Goal: Task Accomplishment & Management: Manage account settings

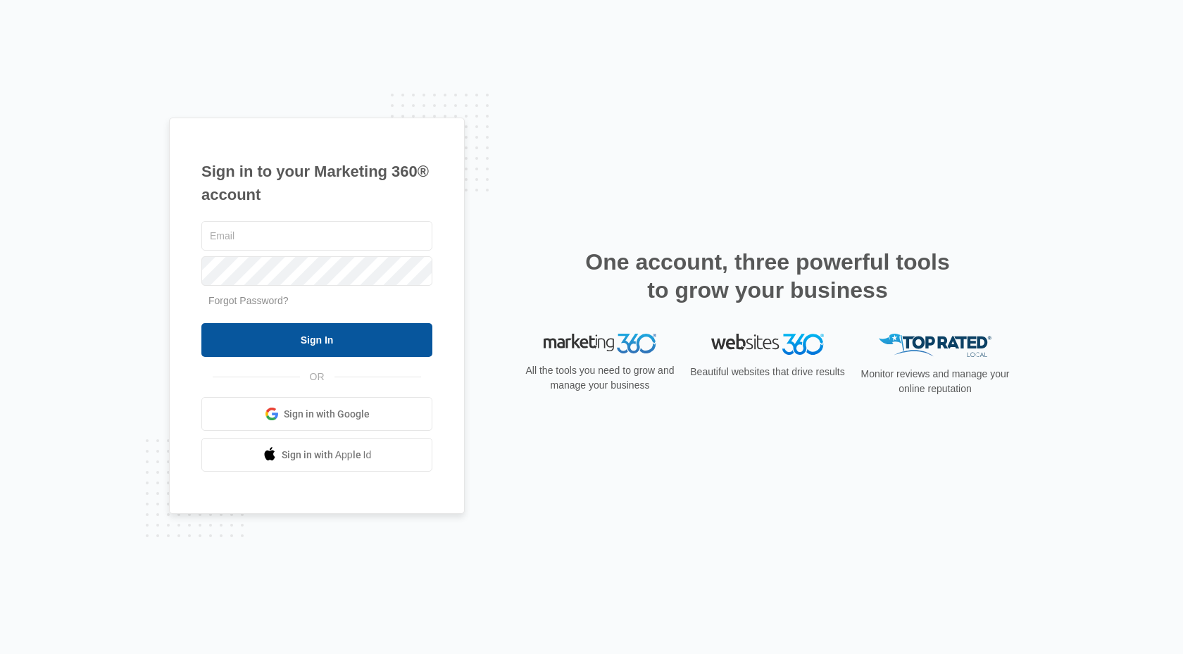
type input "[EMAIL_ADDRESS][DOMAIN_NAME]"
click at [387, 335] on input "Sign In" at bounding box center [316, 340] width 231 height 34
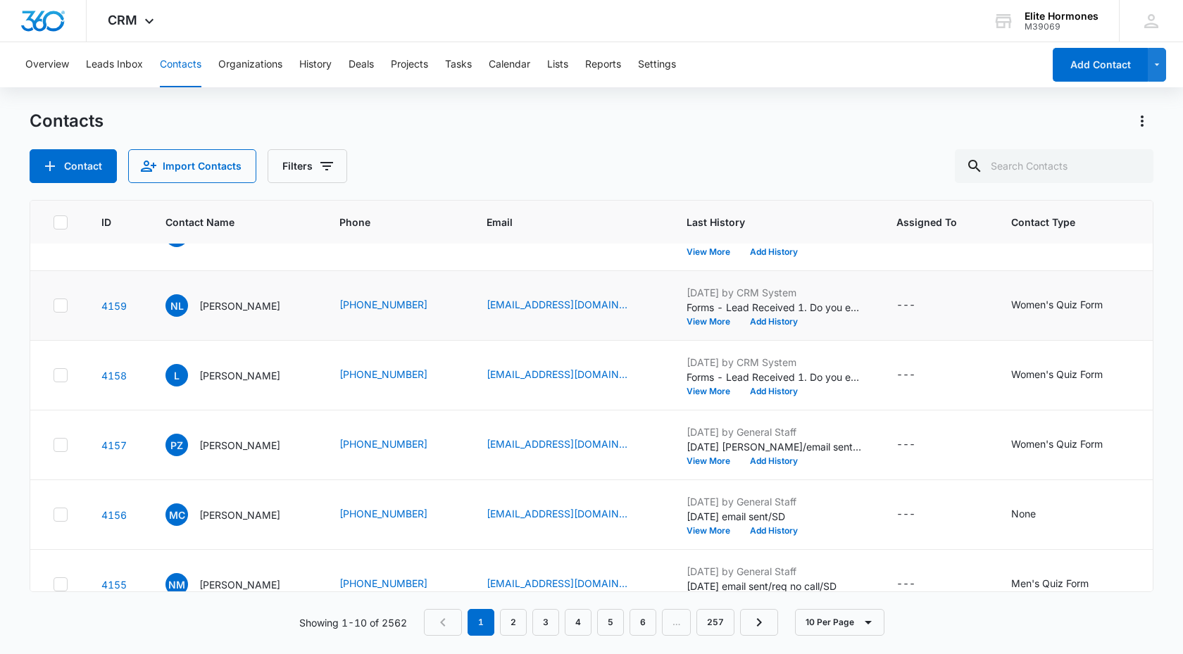
scroll to position [253, 0]
click at [780, 317] on button "Add History" at bounding box center [774, 321] width 68 height 8
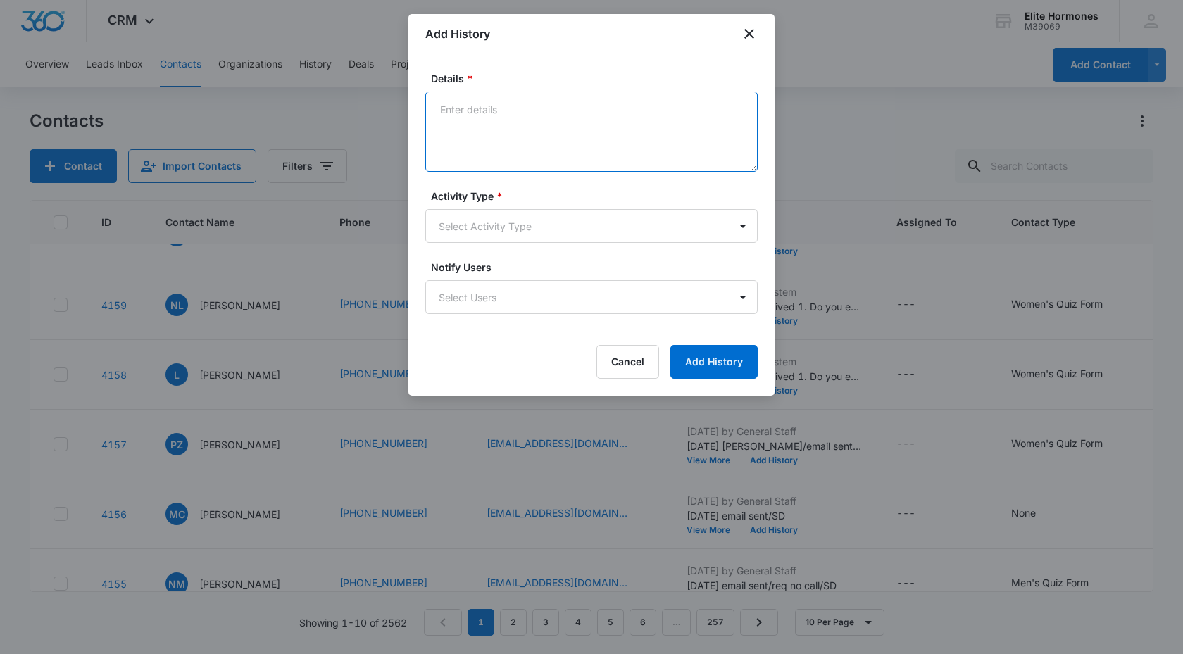
click at [472, 130] on textarea "Details *" at bounding box center [591, 132] width 332 height 80
type textarea "emailed and texted/LF"
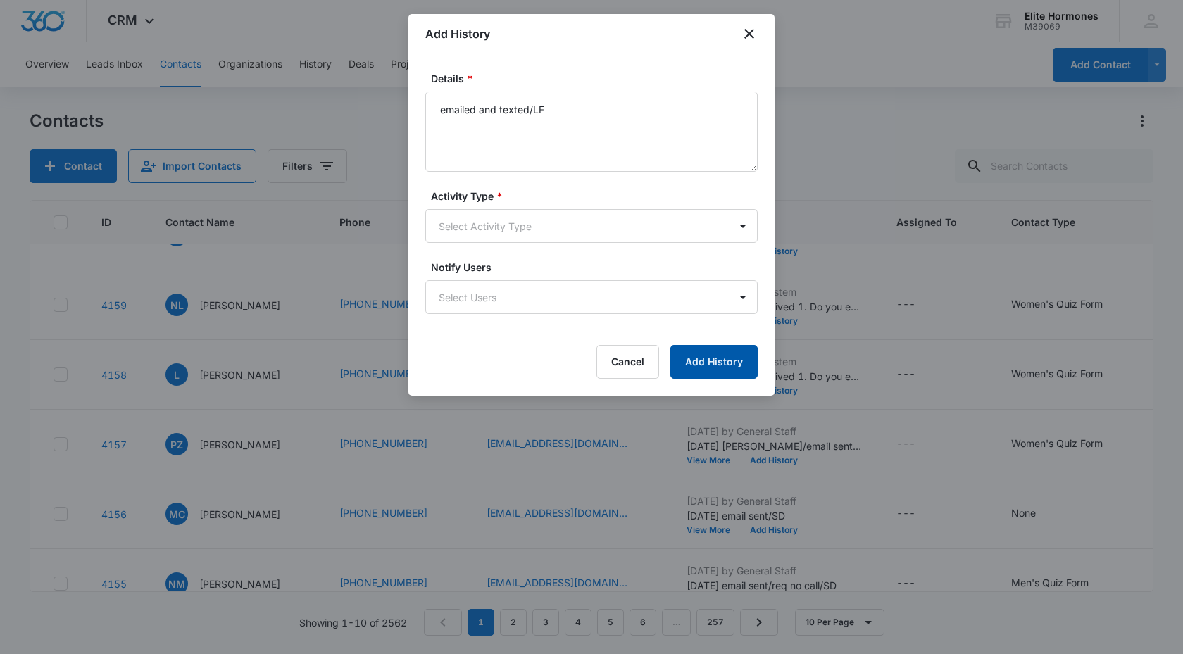
click at [735, 356] on button "Add History" at bounding box center [713, 362] width 87 height 34
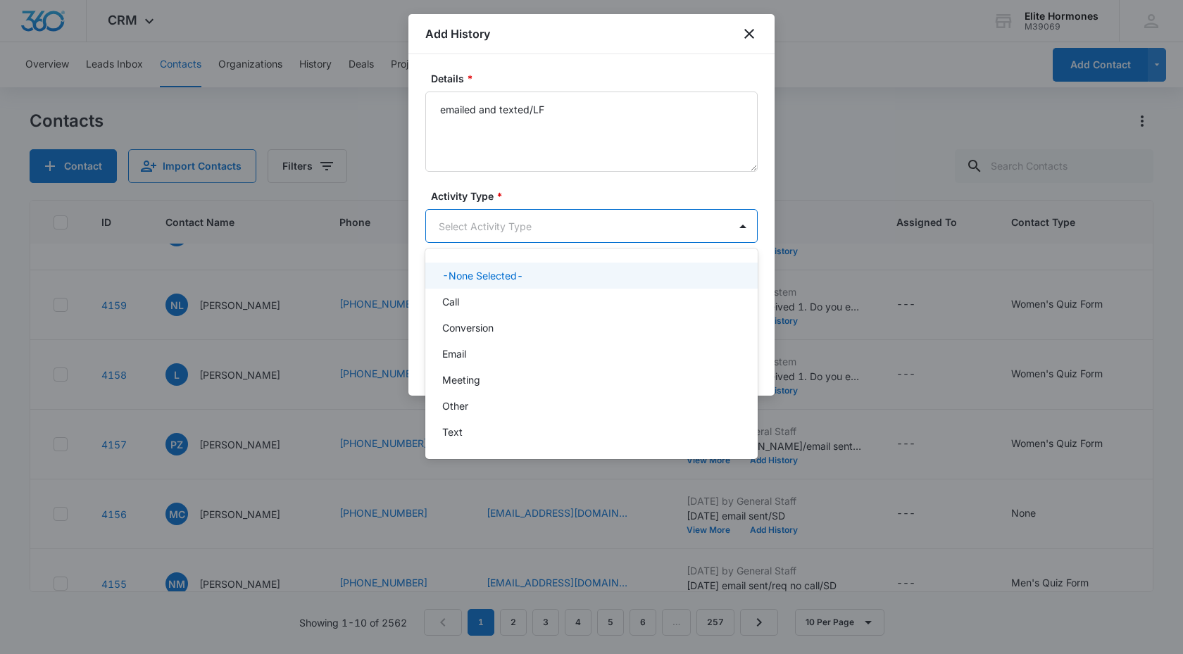
click at [715, 220] on body "CRM Apps Reputation Websites Forms CRM Email Social Content Ads Intelligence Fi…" at bounding box center [591, 327] width 1183 height 654
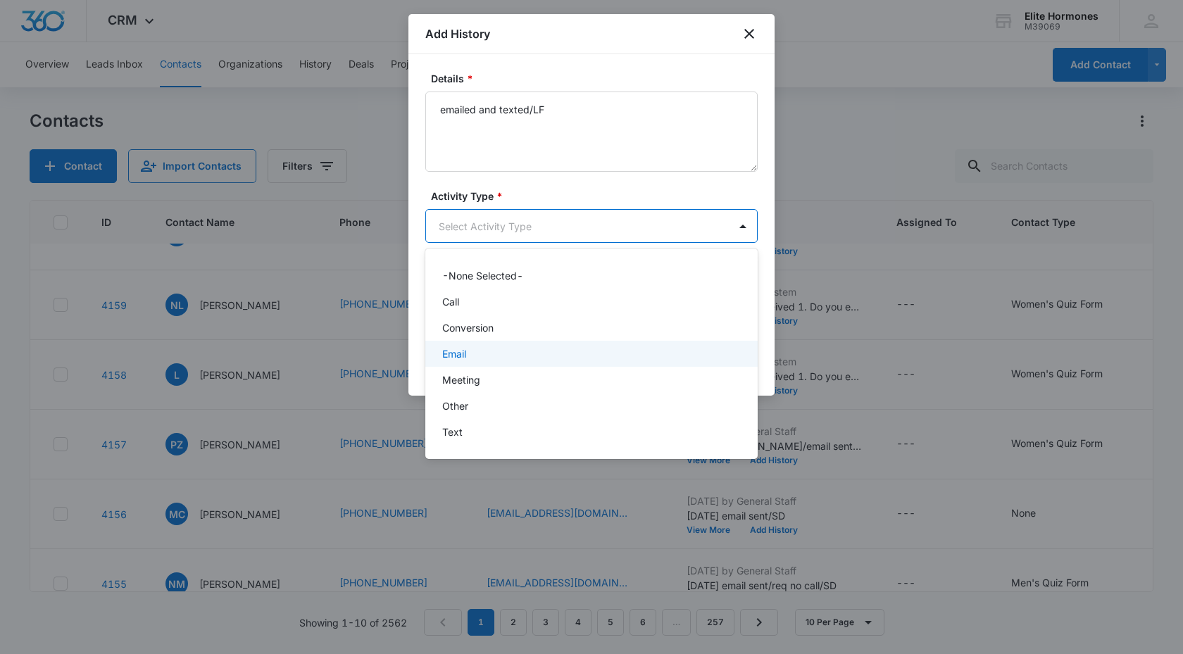
click at [461, 349] on p "Email" at bounding box center [454, 353] width 24 height 15
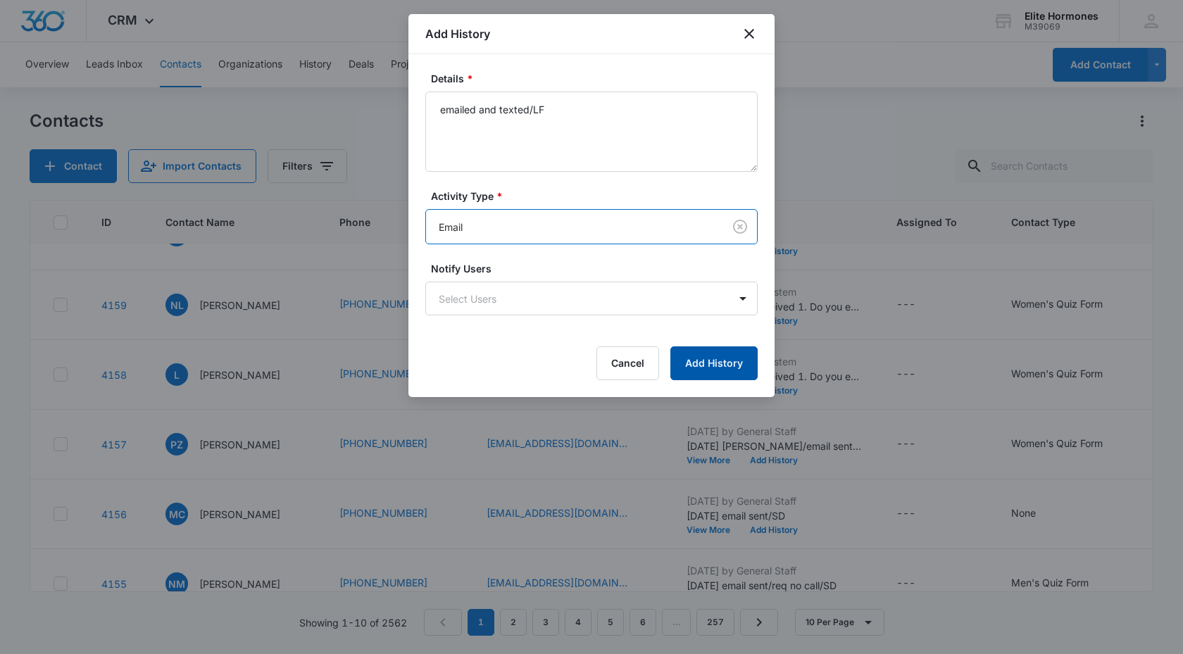
click at [732, 363] on button "Add History" at bounding box center [713, 363] width 87 height 34
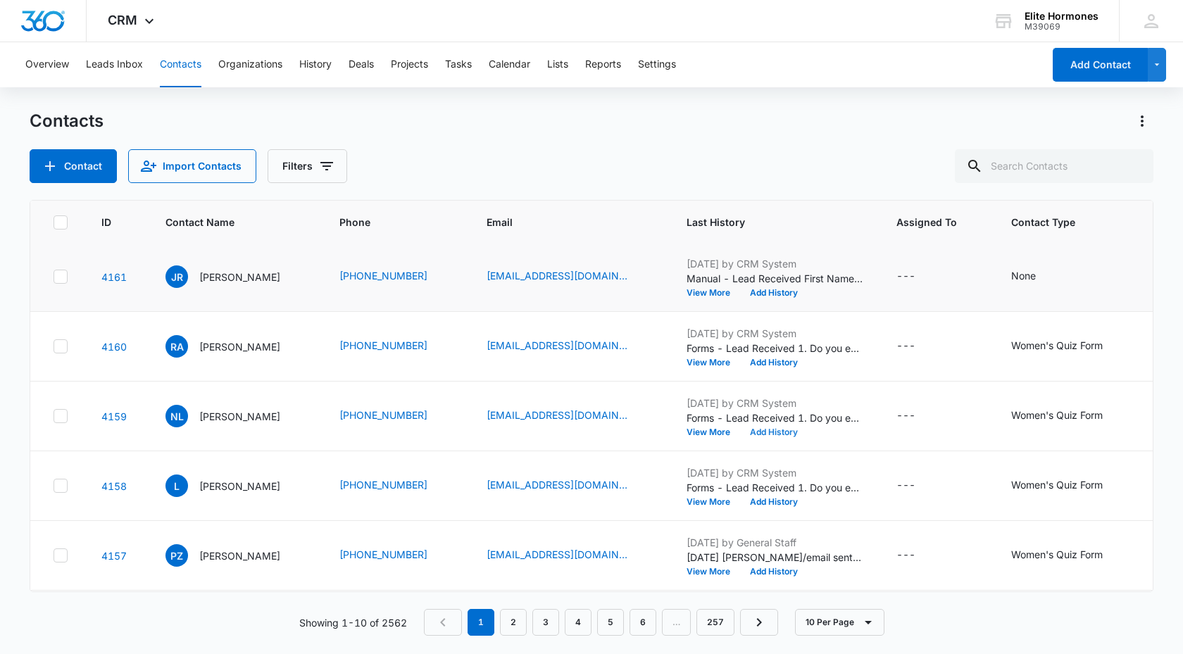
scroll to position [154, 0]
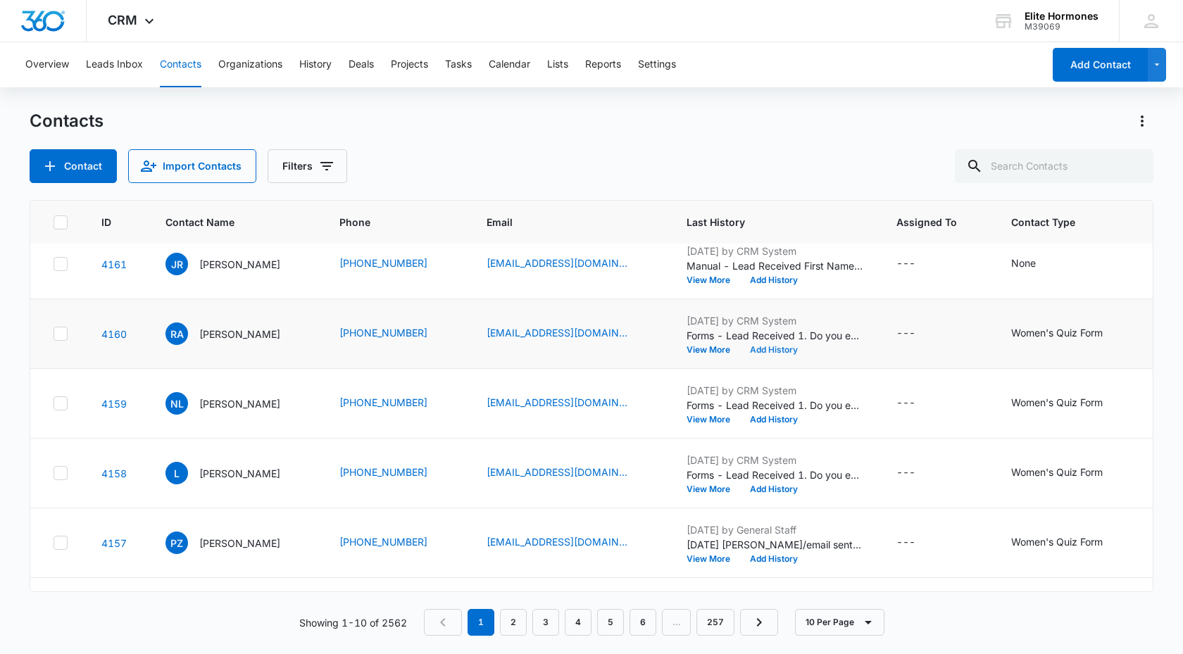
click at [767, 346] on button "Add History" at bounding box center [774, 350] width 68 height 8
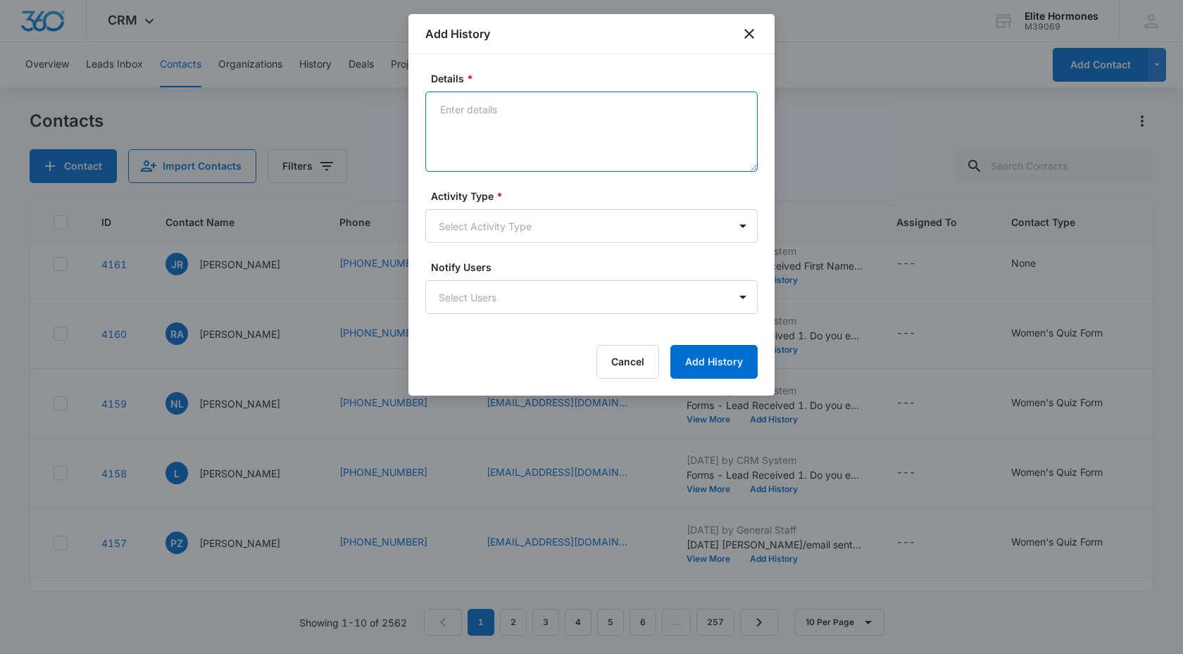
click at [502, 106] on textarea "Details *" at bounding box center [591, 132] width 332 height 80
type textarea "emailed and texted/LF"
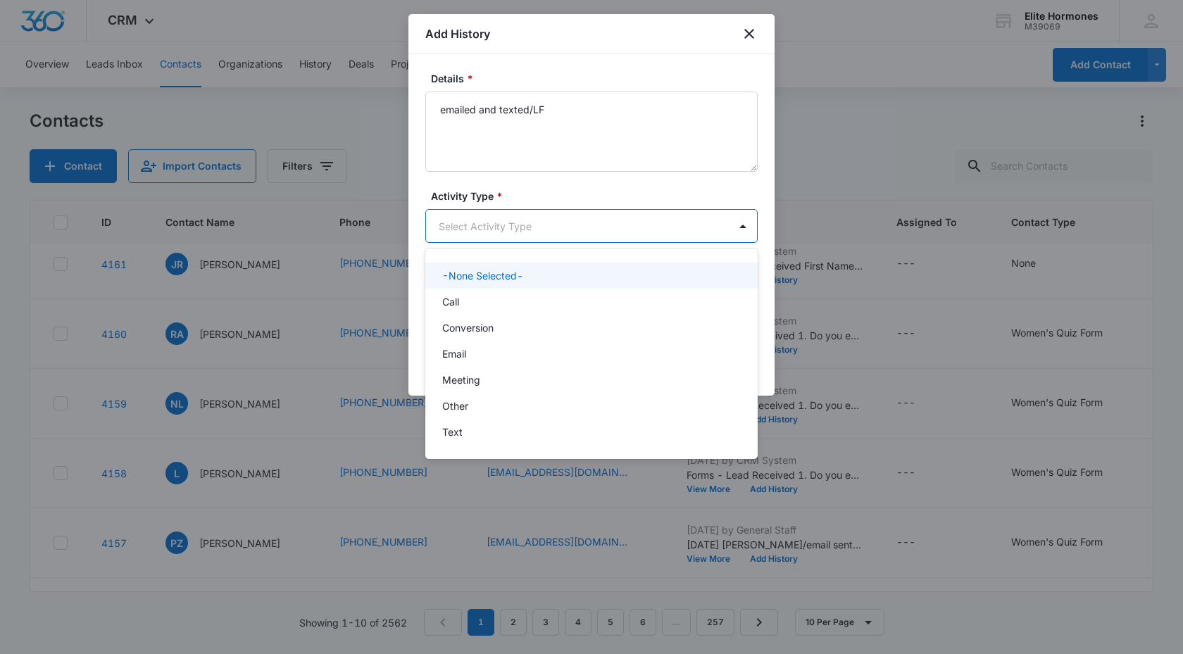
click at [527, 221] on body "CRM Apps Reputation Websites Forms CRM Email Social Content Ads Intelligence Fi…" at bounding box center [591, 327] width 1183 height 654
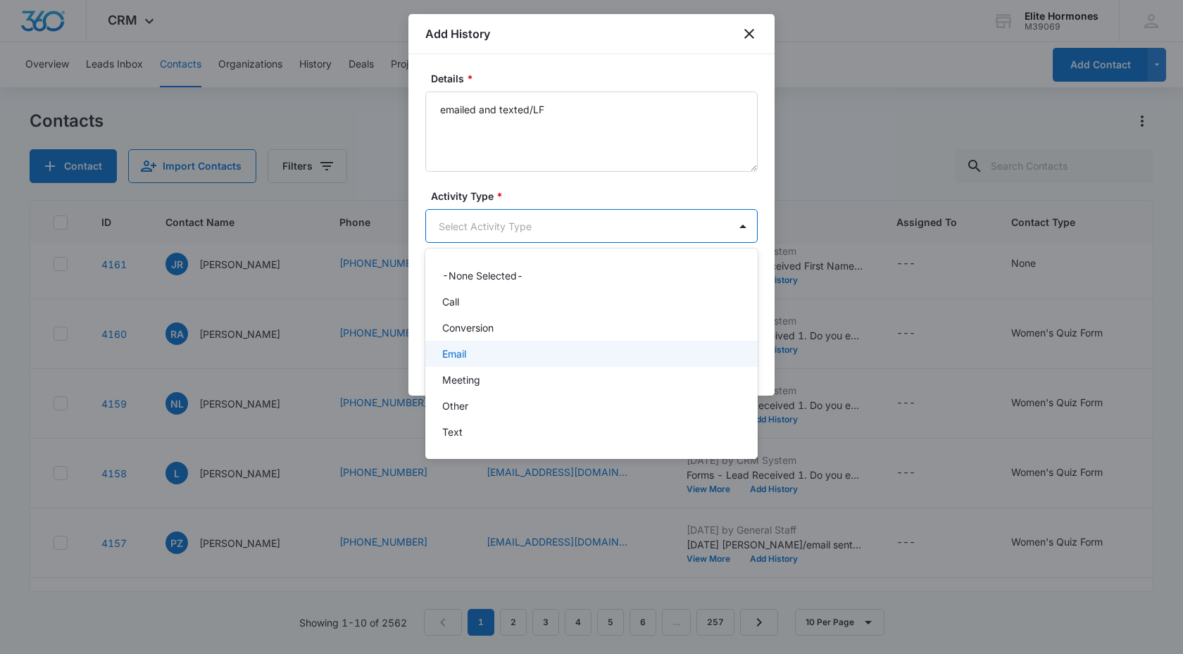
click at [468, 348] on div "Email" at bounding box center [590, 353] width 296 height 15
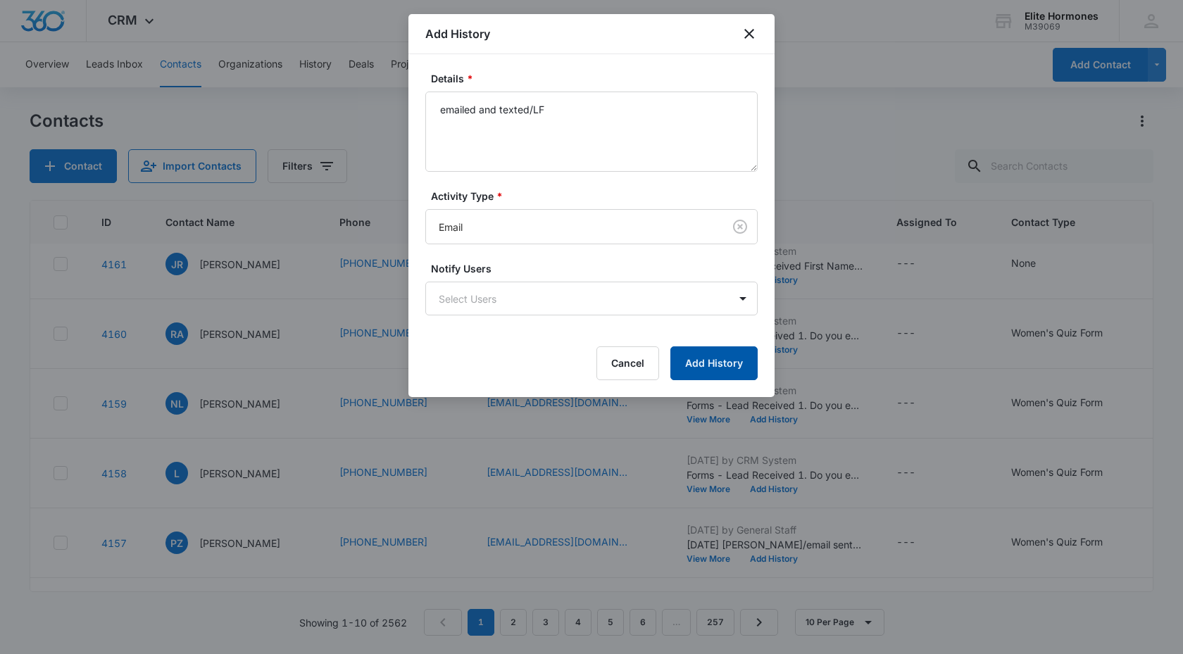
click at [715, 365] on button "Add History" at bounding box center [713, 363] width 87 height 34
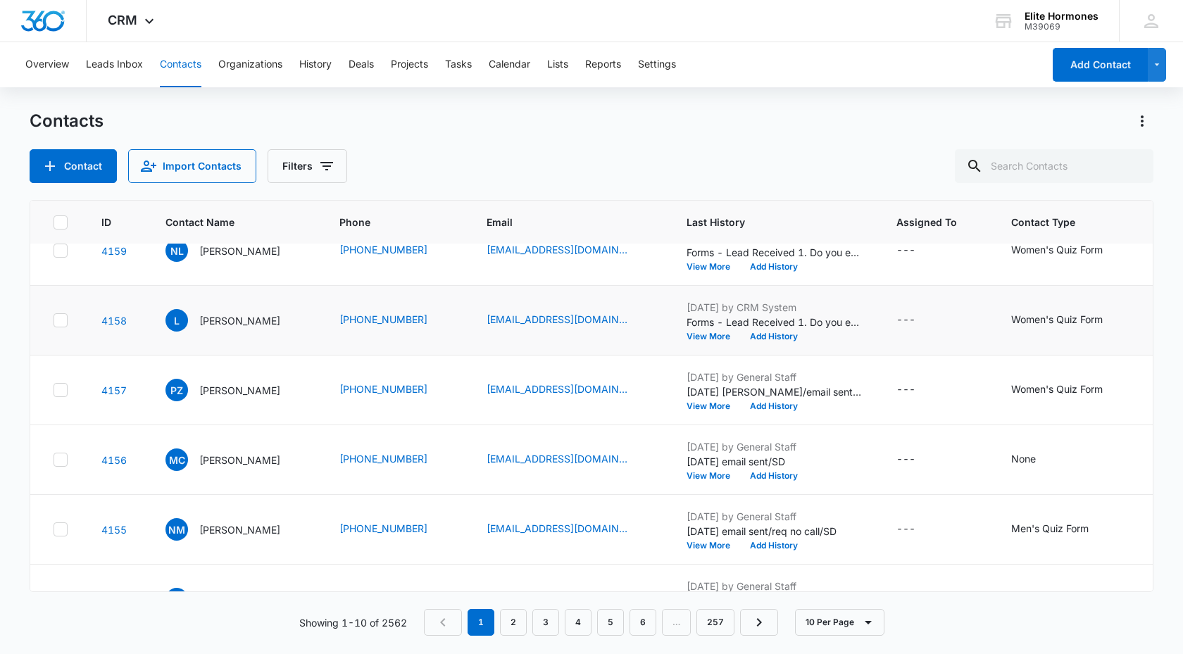
scroll to position [310, 0]
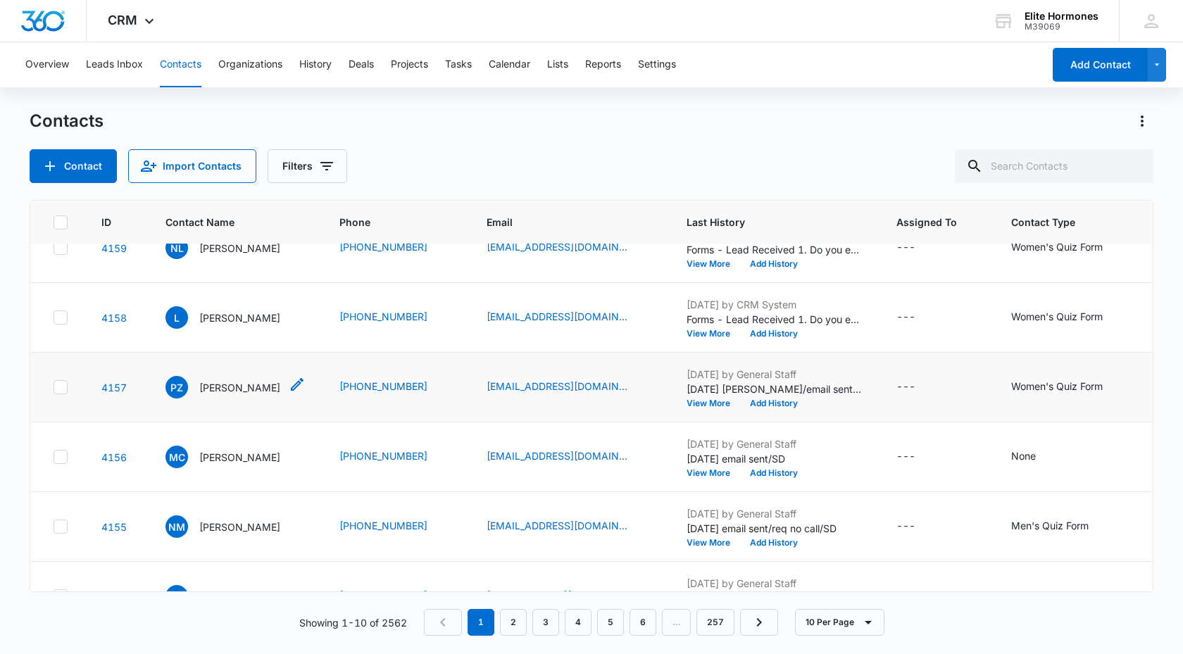
click at [230, 381] on p "[PERSON_NAME]" at bounding box center [239, 387] width 81 height 15
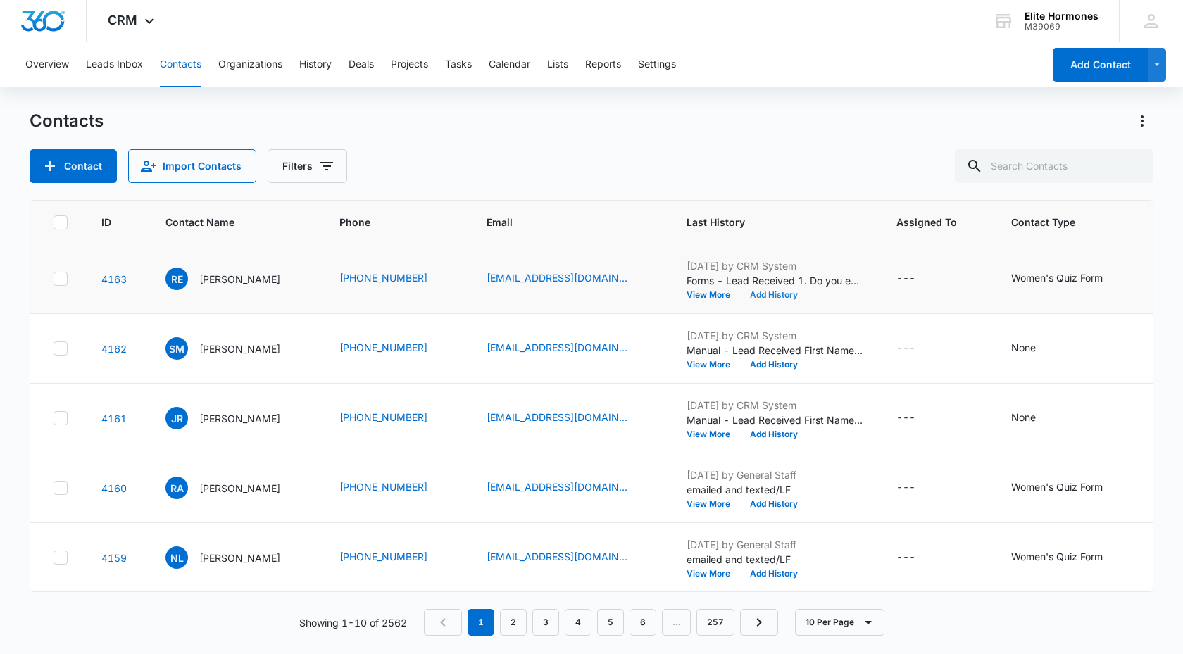
click at [778, 291] on button "Add History" at bounding box center [774, 295] width 68 height 8
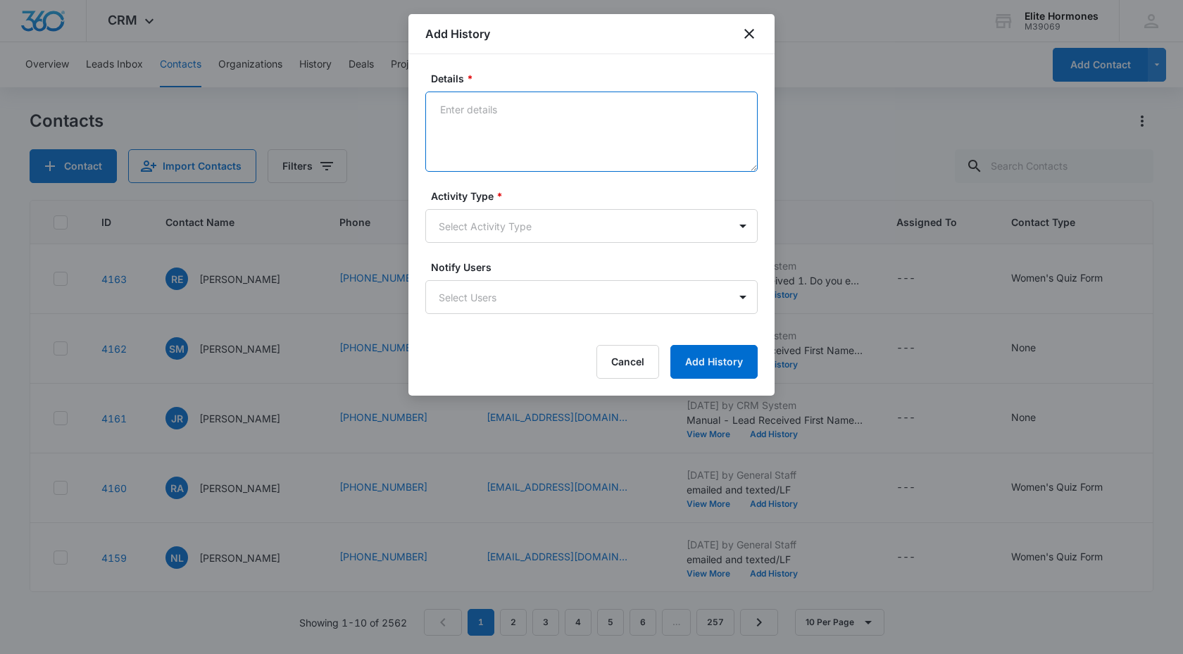
click at [439, 119] on textarea "Details *" at bounding box center [591, 132] width 332 height 80
type textarea "emailed and texted/no location"
click at [472, 232] on body "CRM Apps Reputation Websites Forms CRM Email Social Content Ads Intelligence Fi…" at bounding box center [591, 327] width 1183 height 654
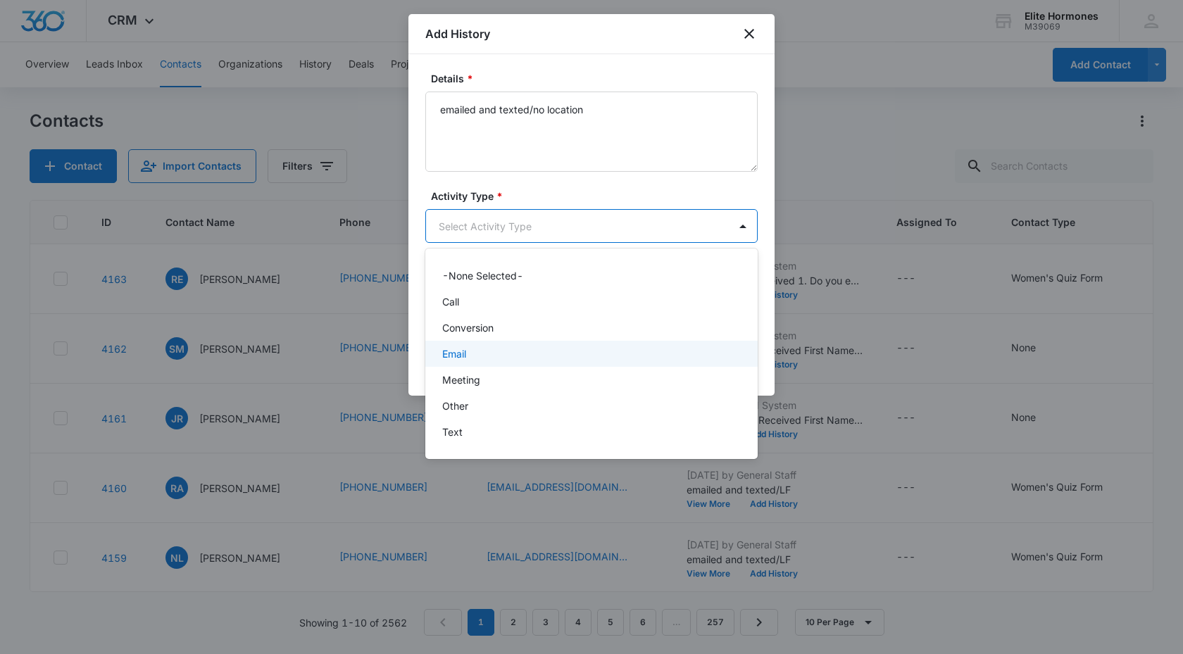
click at [462, 347] on p "Email" at bounding box center [454, 353] width 24 height 15
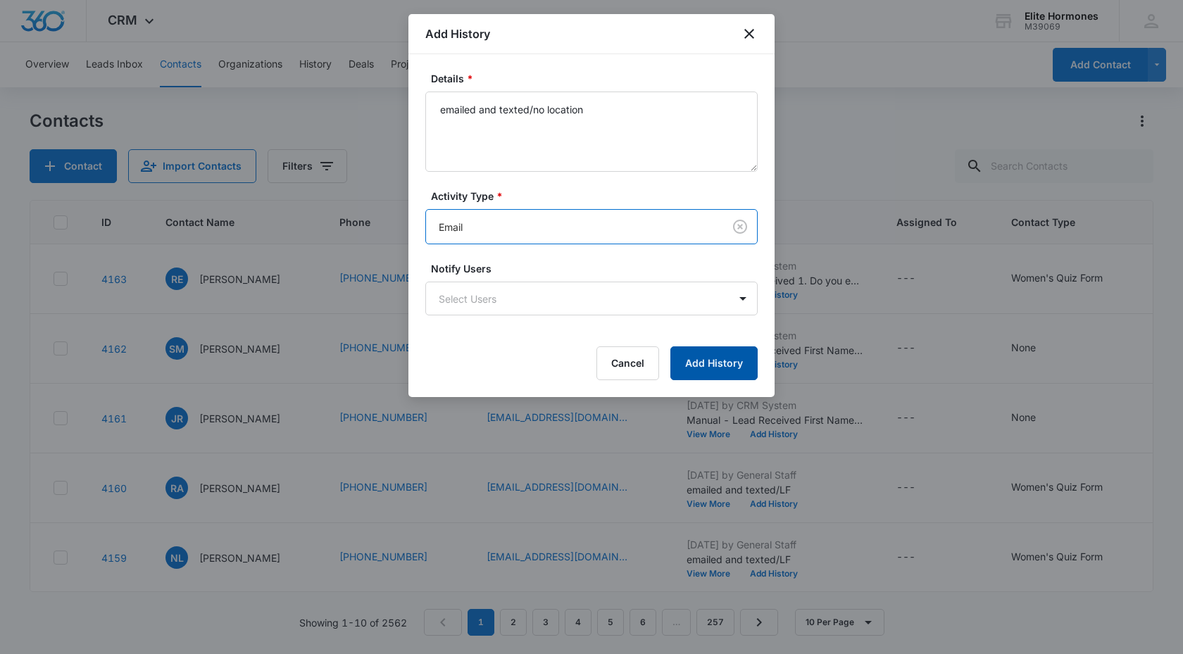
click at [706, 363] on button "Add History" at bounding box center [713, 363] width 87 height 34
